Goal: Find specific page/section: Find specific page/section

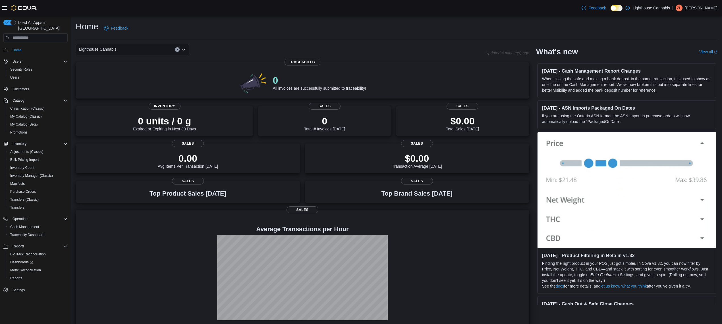
click at [131, 221] on p at bounding box center [302, 219] width 445 height 7
click at [21, 114] on span "My Catalog (Classic)" at bounding box center [26, 116] width 32 height 5
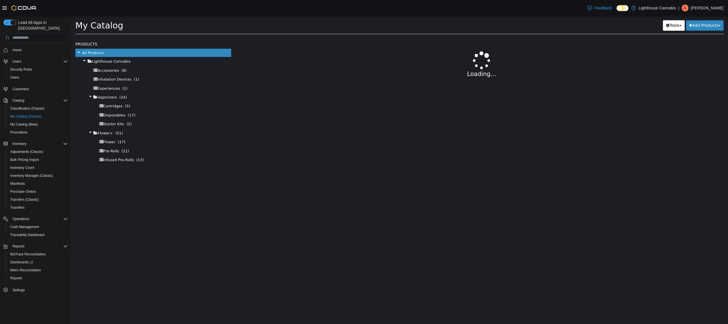
select select "**********"
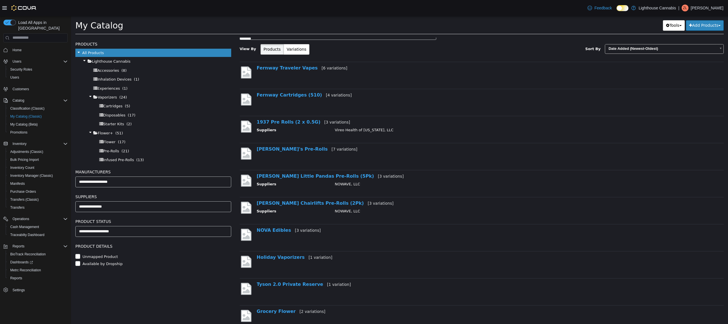
scroll to position [30, 0]
